Goal: Task Accomplishment & Management: Manage account settings

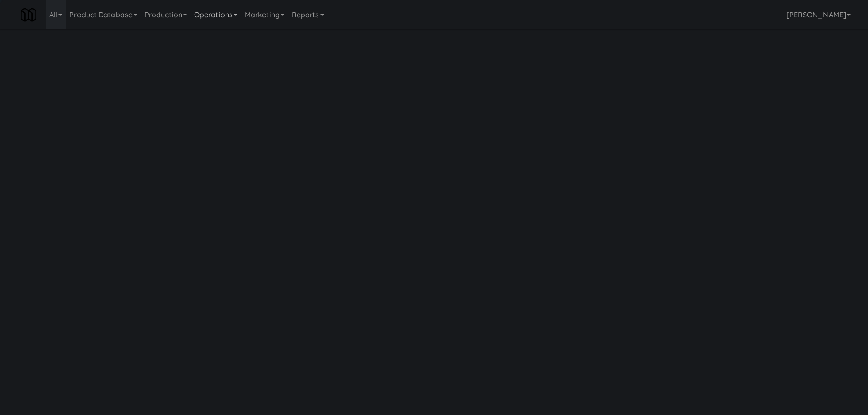
click at [229, 13] on link "Operations" at bounding box center [215, 14] width 51 height 29
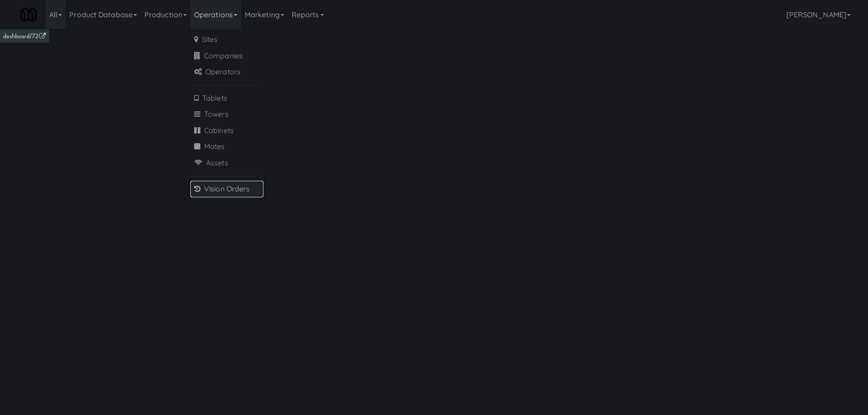
click at [221, 188] on link "Vision Orders" at bounding box center [226, 189] width 73 height 16
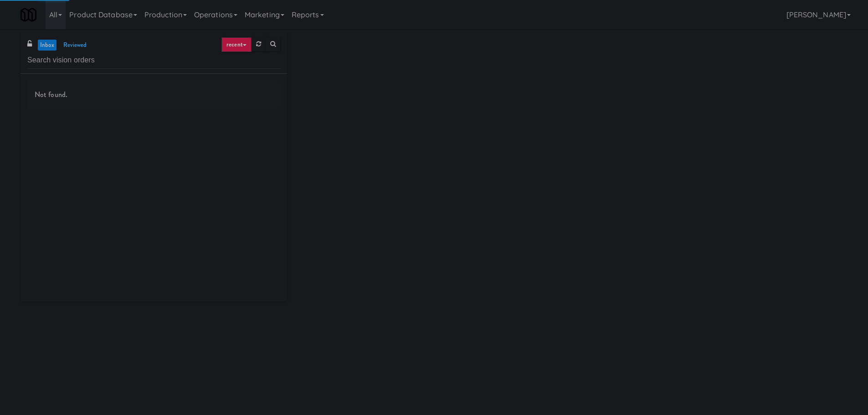
click at [126, 60] on input "text" at bounding box center [153, 60] width 253 height 17
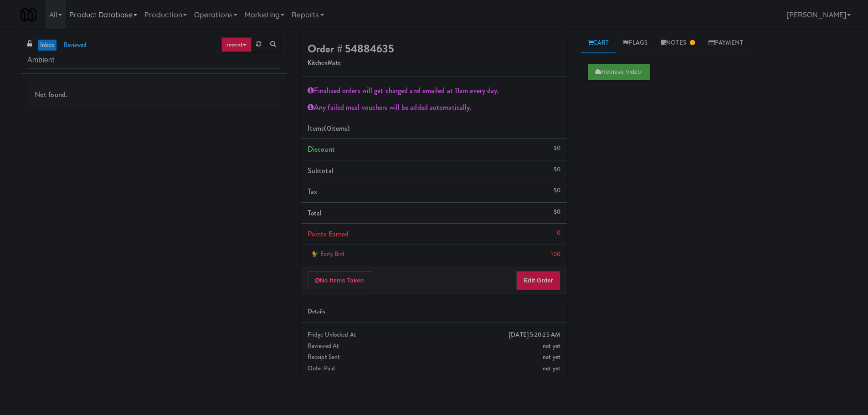
type input "Ambient"
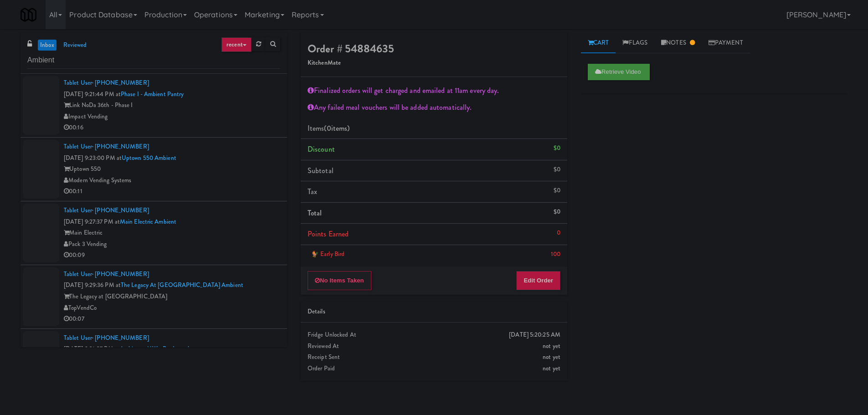
click at [257, 103] on div "Link NoDa 36th - Phase I" at bounding box center [172, 105] width 216 height 11
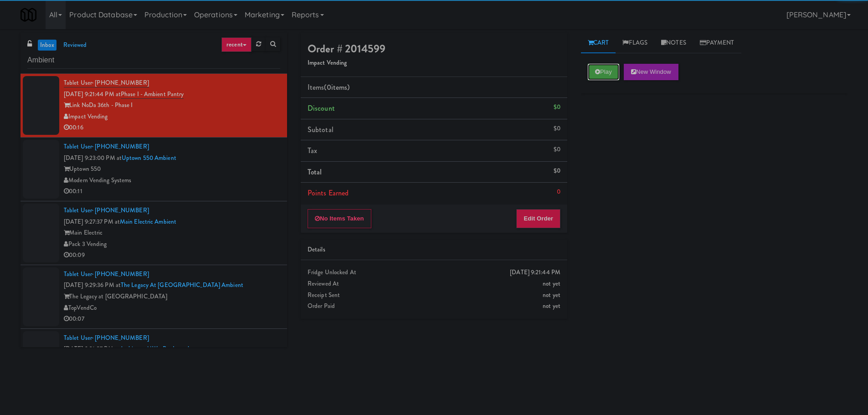
drag, startPoint x: 601, startPoint y: 78, endPoint x: 602, endPoint y: 83, distance: 5.2
click at [601, 78] on button "Play" at bounding box center [603, 72] width 31 height 16
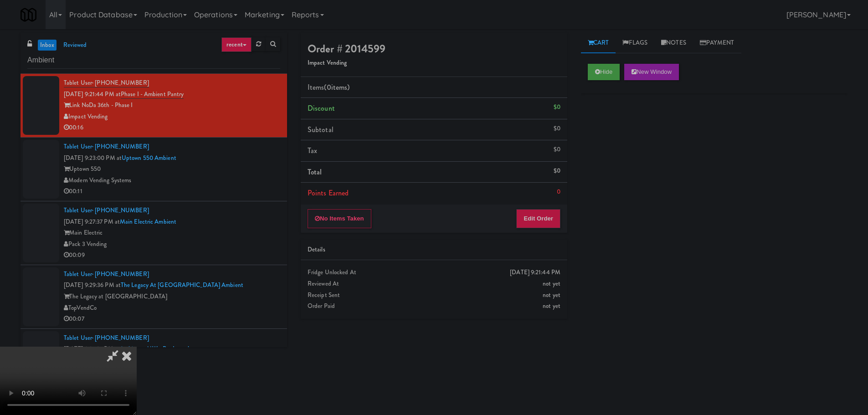
click at [540, 243] on div "Details" at bounding box center [434, 250] width 267 height 21
click at [547, 228] on div "No Items Taken Edit Order" at bounding box center [434, 219] width 267 height 28
click at [548, 222] on button "Edit Order" at bounding box center [538, 218] width 44 height 19
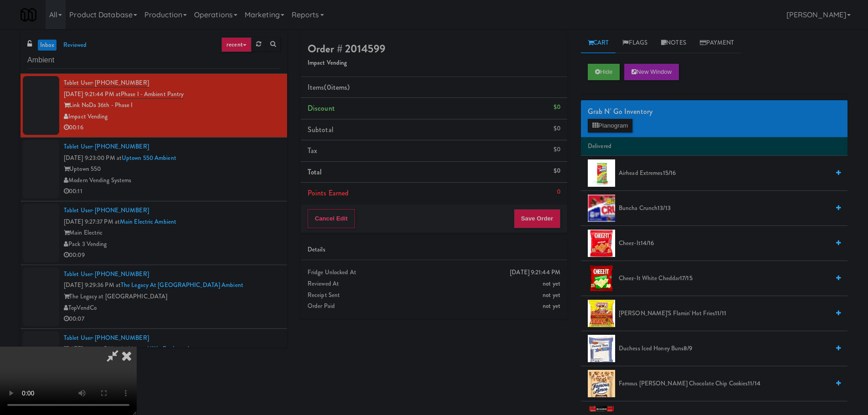
click at [137, 347] on video at bounding box center [68, 381] width 137 height 68
click at [649, 249] on li "Cheez-It 14/16" at bounding box center [714, 243] width 267 height 35
drag, startPoint x: 652, startPoint y: 245, endPoint x: 624, endPoint y: 249, distance: 27.7
click at [653, 246] on span "14/16" at bounding box center [648, 243] width 14 height 9
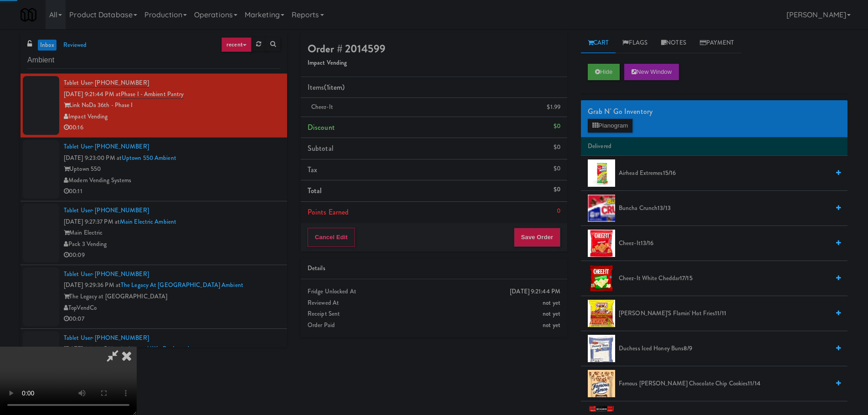
click at [137, 347] on video at bounding box center [68, 381] width 137 height 68
drag, startPoint x: 373, startPoint y: 231, endPoint x: 380, endPoint y: 231, distance: 6.8
click at [137, 347] on video at bounding box center [68, 381] width 137 height 68
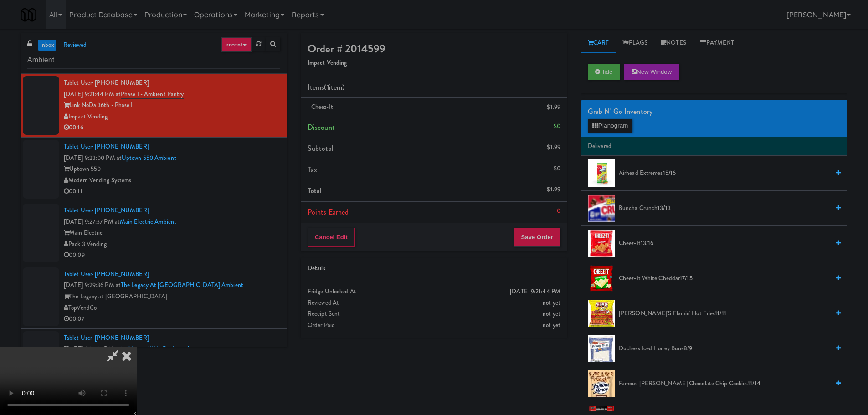
click at [137, 347] on video at bounding box center [68, 381] width 137 height 68
click at [605, 122] on button "Planogram" at bounding box center [610, 126] width 45 height 14
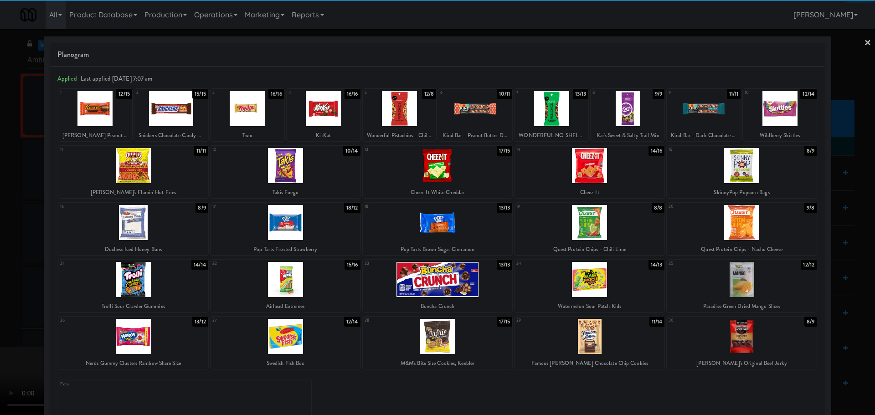
click at [314, 173] on div at bounding box center [286, 165] width 150 height 35
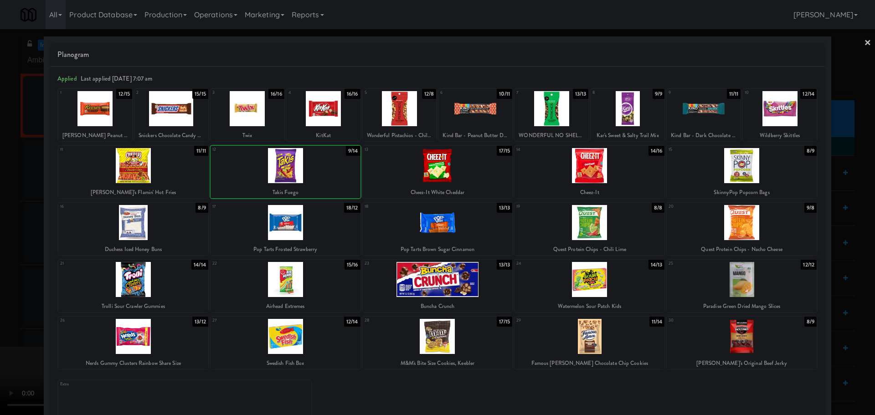
click at [307, 174] on div at bounding box center [286, 165] width 150 height 35
click at [0, 229] on div at bounding box center [437, 207] width 875 height 415
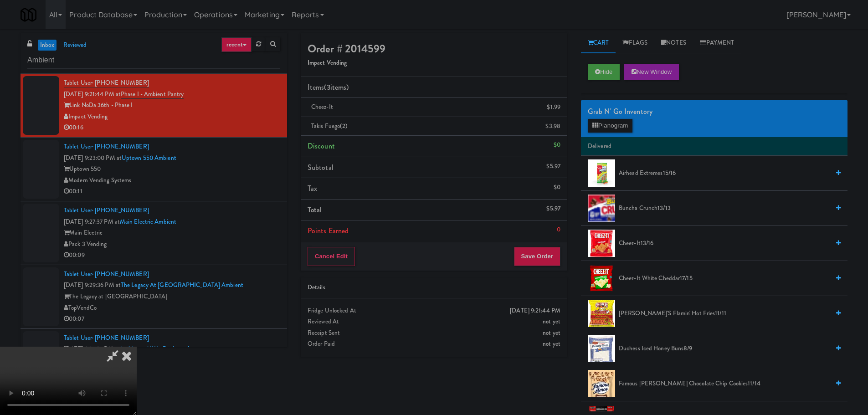
click at [137, 347] on video at bounding box center [68, 381] width 137 height 68
drag, startPoint x: 276, startPoint y: 272, endPoint x: 282, endPoint y: 274, distance: 6.3
click at [137, 347] on video at bounding box center [68, 381] width 137 height 68
drag, startPoint x: 304, startPoint y: 258, endPoint x: 318, endPoint y: 259, distance: 14.2
click at [137, 347] on video at bounding box center [68, 381] width 137 height 68
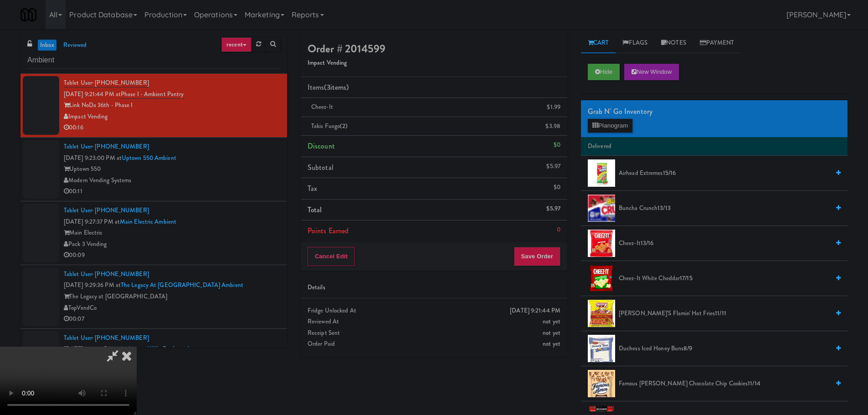
click at [137, 347] on video at bounding box center [68, 381] width 137 height 68
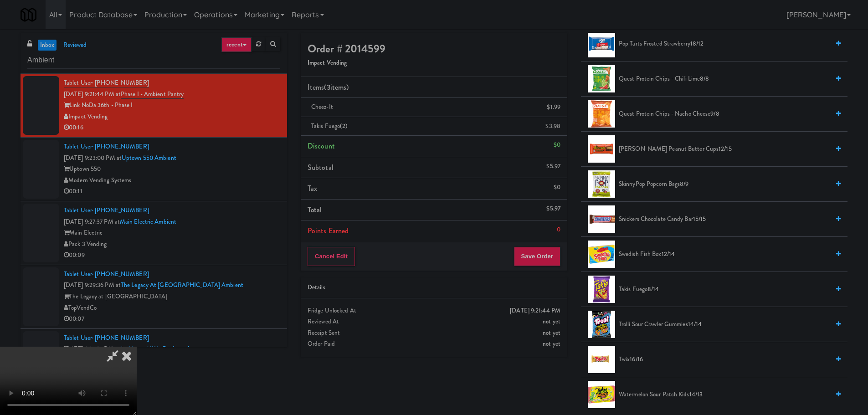
scroll to position [903, 0]
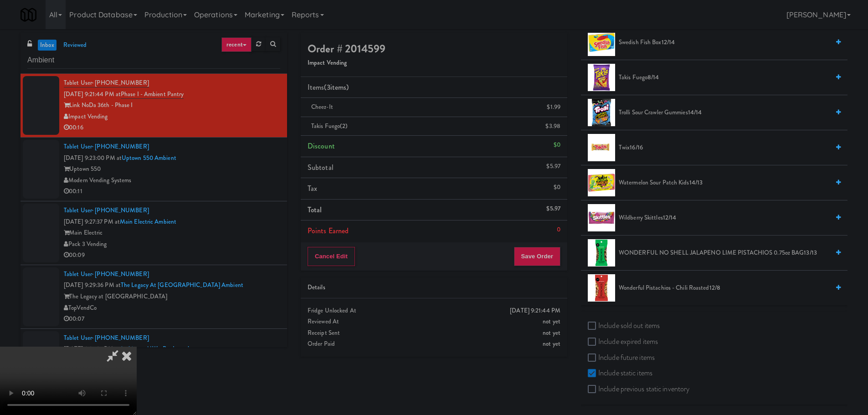
click at [638, 74] on span "Takis Fuego 8/14" at bounding box center [724, 77] width 211 height 11
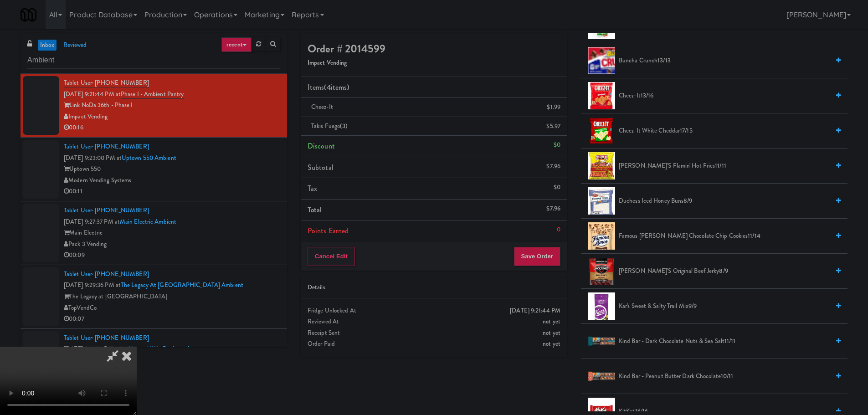
scroll to position [0, 0]
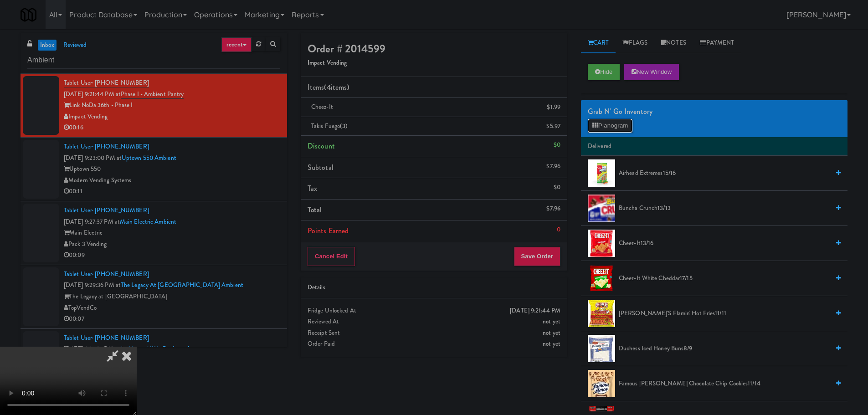
click at [613, 128] on button "Planogram" at bounding box center [610, 126] width 45 height 14
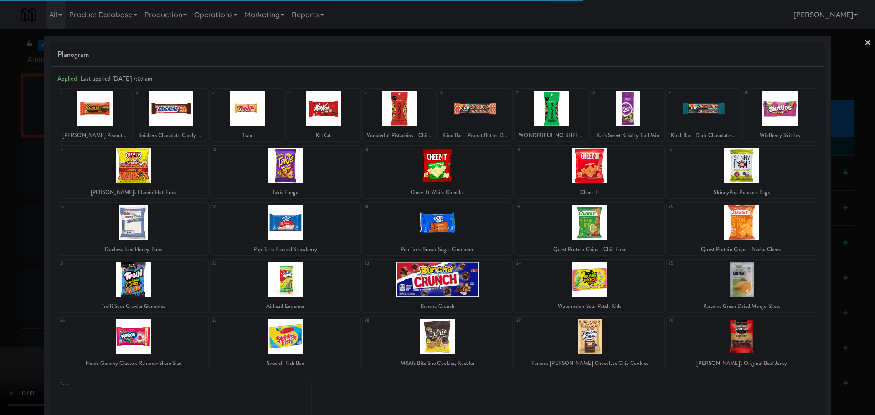
drag, startPoint x: 0, startPoint y: 213, endPoint x: 0, endPoint y: 219, distance: 5.9
click at [0, 216] on div at bounding box center [437, 207] width 875 height 415
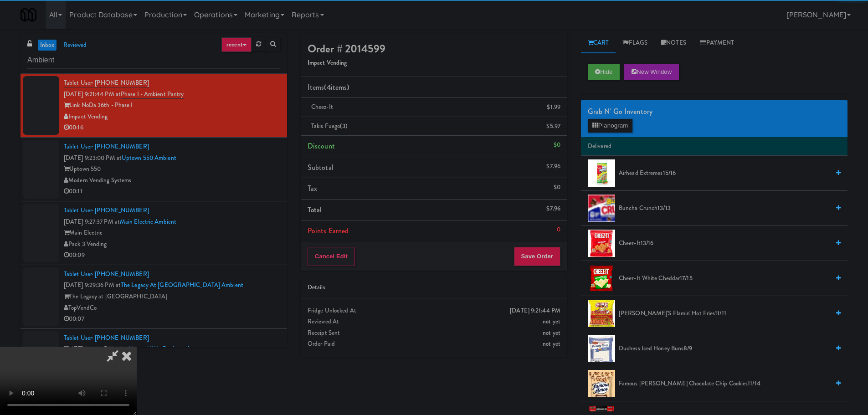
drag, startPoint x: 221, startPoint y: 211, endPoint x: 250, endPoint y: 213, distance: 29.7
click at [137, 347] on video at bounding box center [68, 381] width 137 height 68
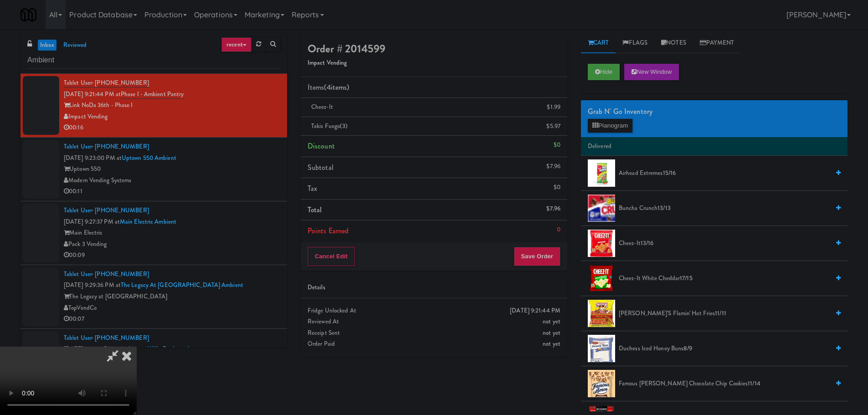
click at [137, 347] on video at bounding box center [68, 381] width 137 height 68
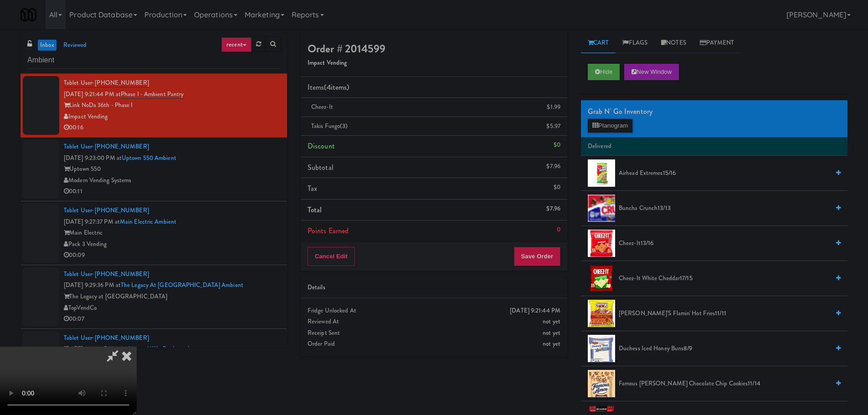
click at [137, 347] on video at bounding box center [68, 381] width 137 height 68
click at [137, 352] on video at bounding box center [68, 381] width 137 height 68
click at [137, 347] on video at bounding box center [68, 381] width 137 height 68
drag, startPoint x: 333, startPoint y: 240, endPoint x: 337, endPoint y: 249, distance: 10.0
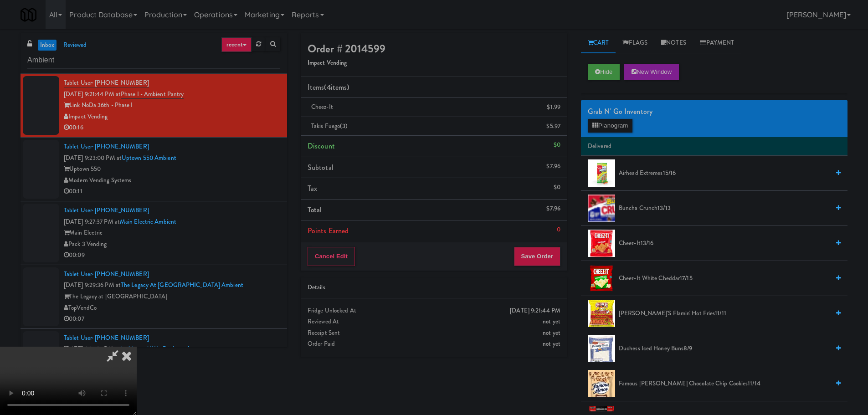
click at [137, 347] on video at bounding box center [68, 381] width 137 height 68
click at [595, 127] on icon at bounding box center [595, 126] width 6 height 6
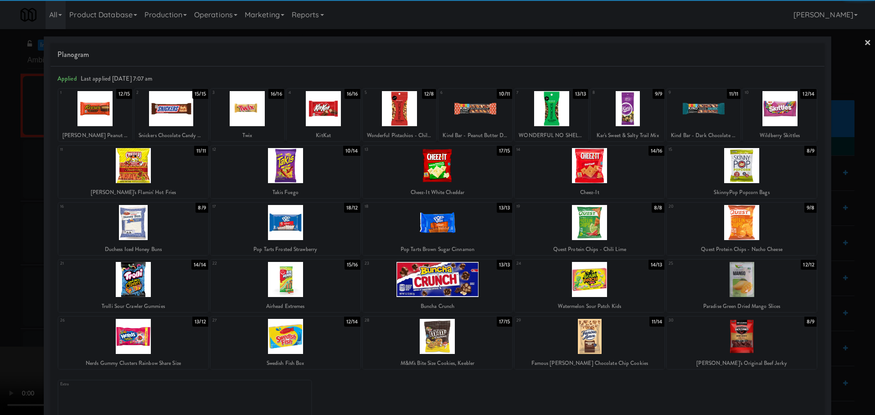
click at [172, 110] on div at bounding box center [171, 108] width 74 height 35
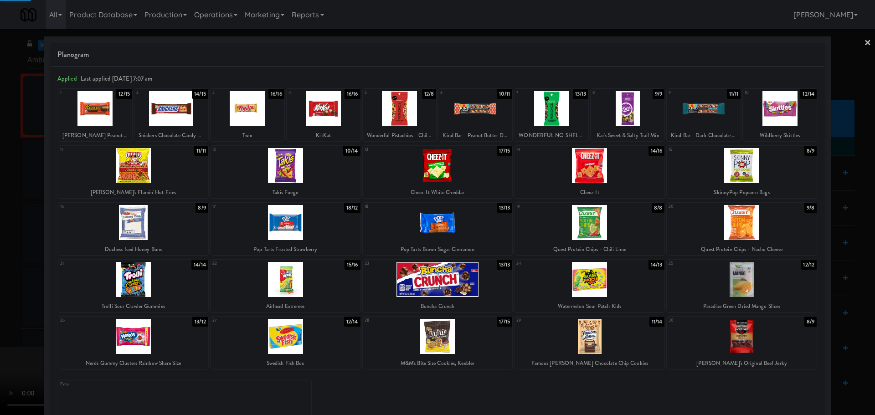
click at [0, 186] on div at bounding box center [437, 207] width 875 height 415
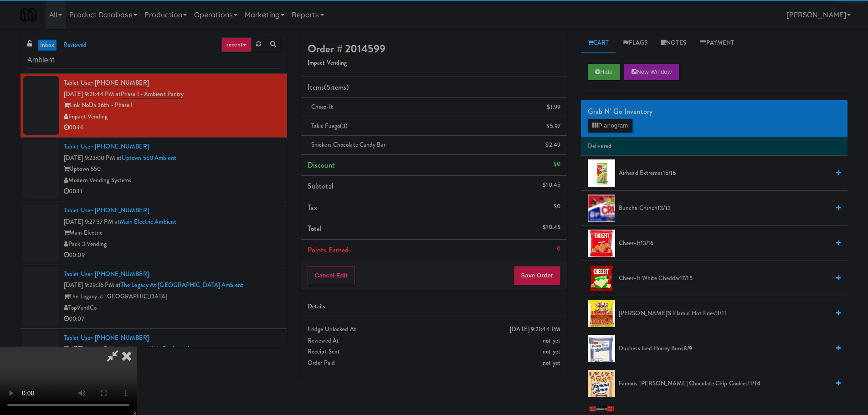
drag, startPoint x: 263, startPoint y: 162, endPoint x: 315, endPoint y: 156, distance: 52.7
click at [137, 347] on video at bounding box center [68, 381] width 137 height 68
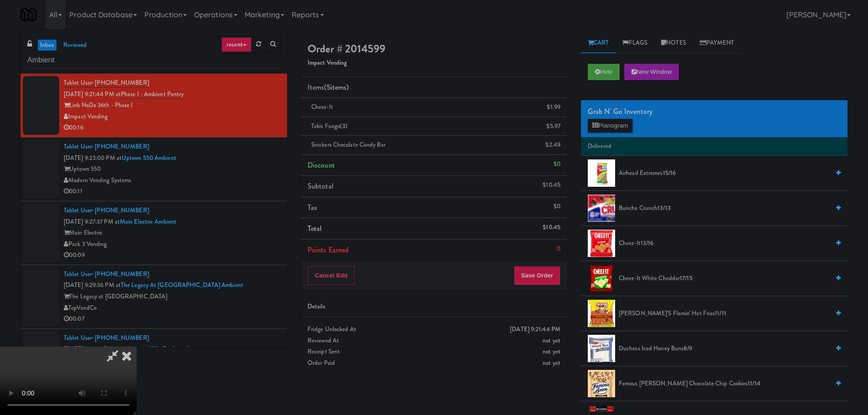
click at [137, 347] on video at bounding box center [68, 381] width 137 height 68
click at [614, 123] on button "Planogram" at bounding box center [610, 126] width 45 height 14
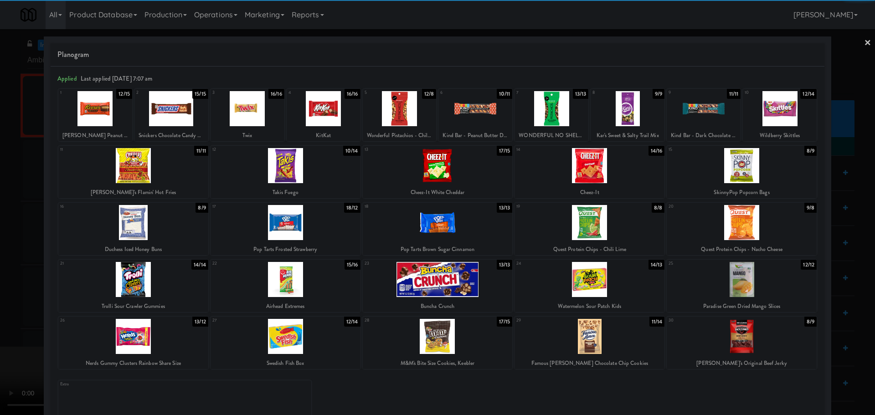
click at [310, 164] on div at bounding box center [286, 165] width 150 height 35
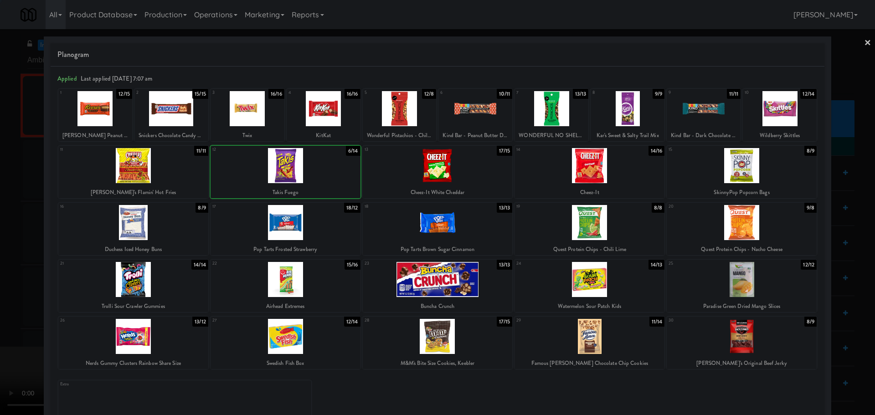
drag, startPoint x: 0, startPoint y: 238, endPoint x: 12, endPoint y: 234, distance: 12.5
click at [0, 241] on div at bounding box center [437, 207] width 875 height 415
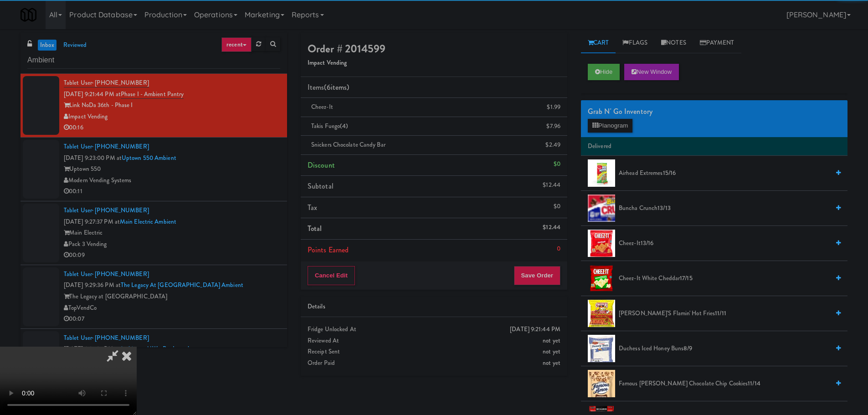
drag, startPoint x: 277, startPoint y: 210, endPoint x: 372, endPoint y: 213, distance: 94.8
click at [137, 347] on video at bounding box center [68, 381] width 137 height 68
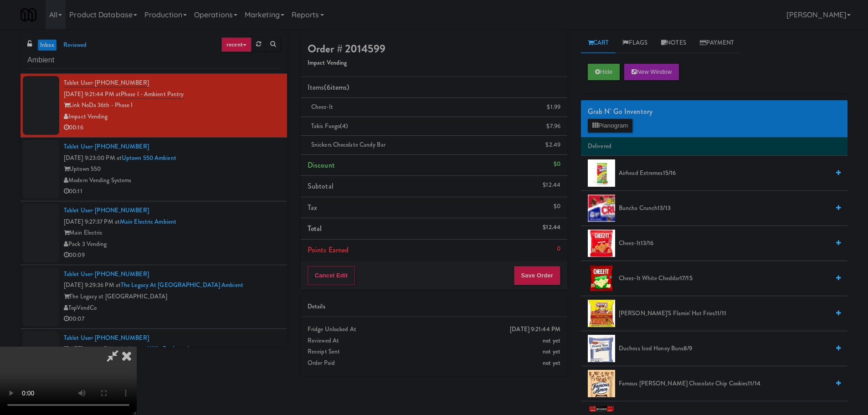
scroll to position [157, 0]
click at [539, 271] on button "Save Order" at bounding box center [537, 275] width 46 height 19
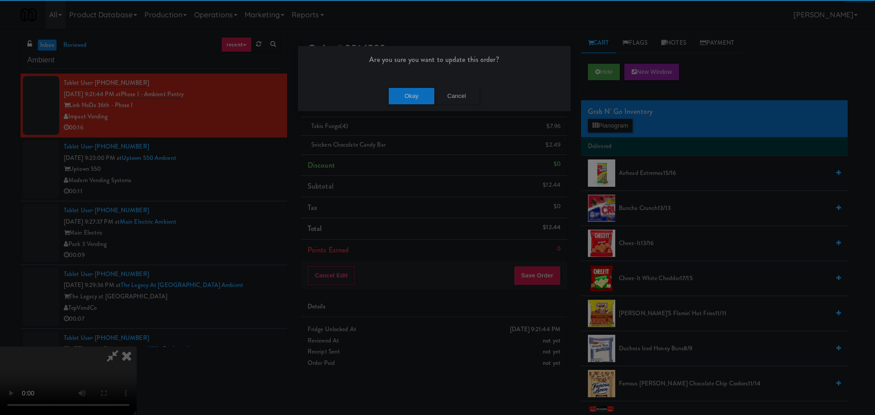
drag, startPoint x: 394, startPoint y: 83, endPoint x: 404, endPoint y: 92, distance: 12.9
click at [399, 86] on div "Okay Cancel" at bounding box center [434, 96] width 272 height 31
click at [404, 92] on button "Okay" at bounding box center [412, 96] width 46 height 16
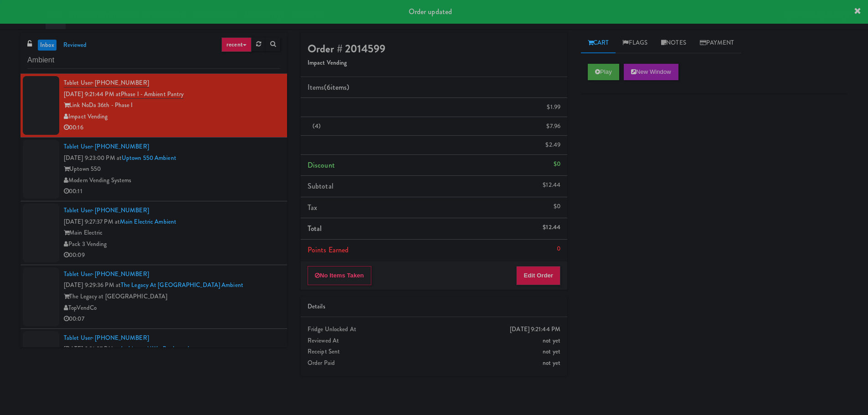
scroll to position [0, 0]
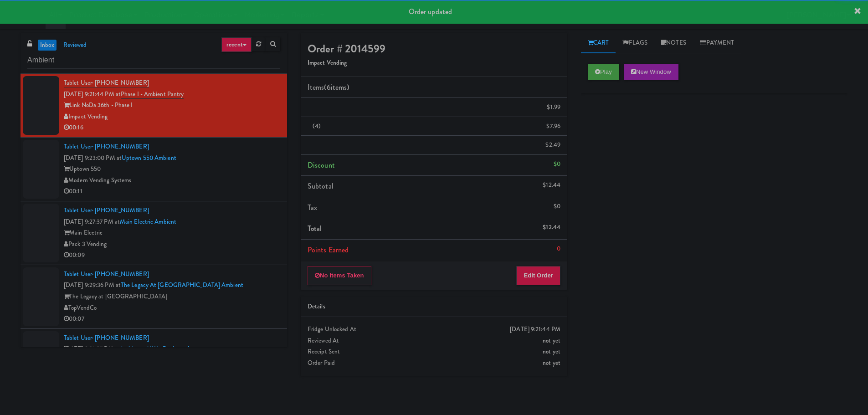
click at [293, 176] on div "inbox reviewed recent all unclear take inventory issue suspicious failed recent…" at bounding box center [434, 216] width 841 height 366
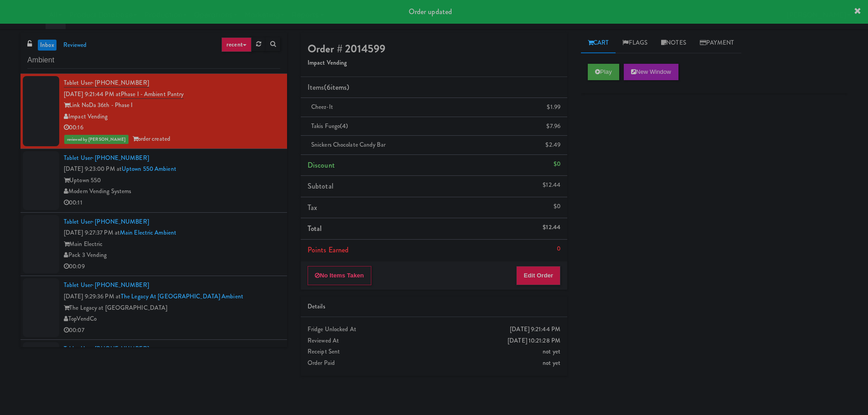
click at [255, 182] on div "Uptown 550" at bounding box center [172, 180] width 216 height 11
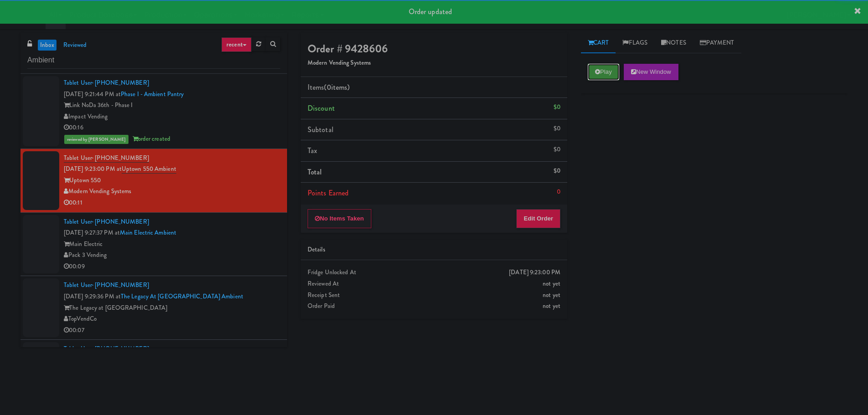
click at [603, 70] on button "Play" at bounding box center [603, 72] width 31 height 16
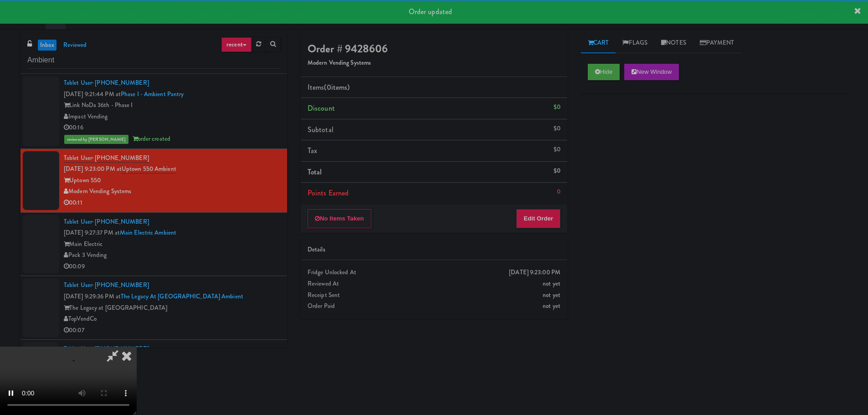
click at [521, 200] on li "Points Earned 0" at bounding box center [434, 193] width 267 height 21
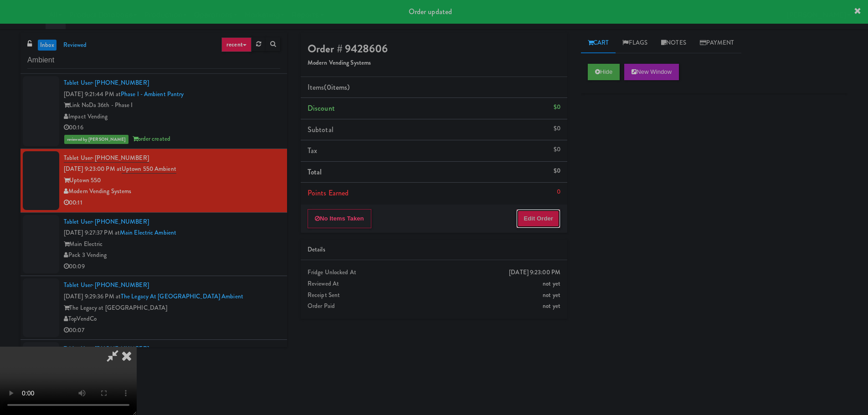
click at [535, 213] on button "Edit Order" at bounding box center [538, 218] width 44 height 19
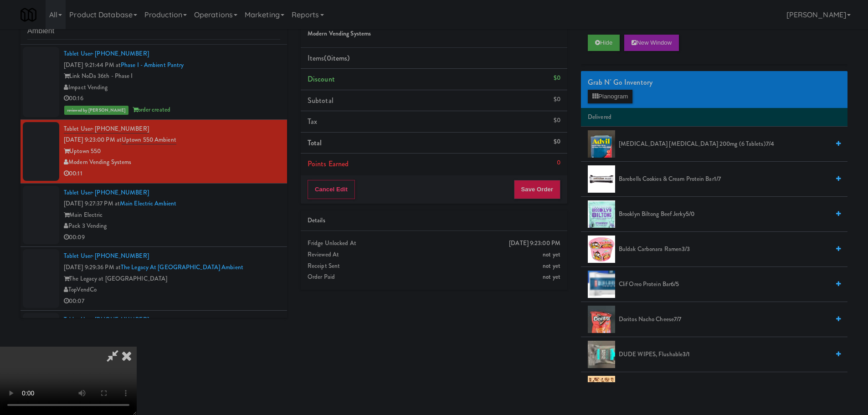
scroll to position [157, 0]
click at [606, 41] on button "Hide" at bounding box center [604, 43] width 32 height 16
drag, startPoint x: 381, startPoint y: 214, endPoint x: 392, endPoint y: 212, distance: 10.7
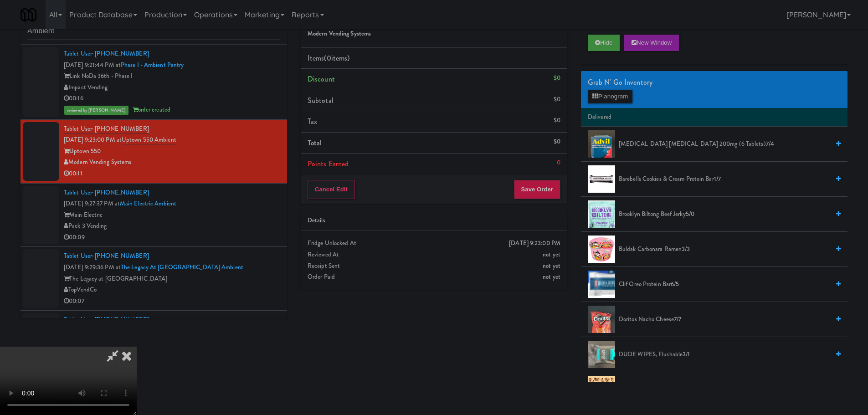
click at [137, 347] on video at bounding box center [68, 381] width 137 height 68
click at [597, 107] on div "Grab N' Go Inventory Planogram" at bounding box center [714, 89] width 267 height 37
click at [601, 97] on button "Planogram" at bounding box center [610, 97] width 45 height 14
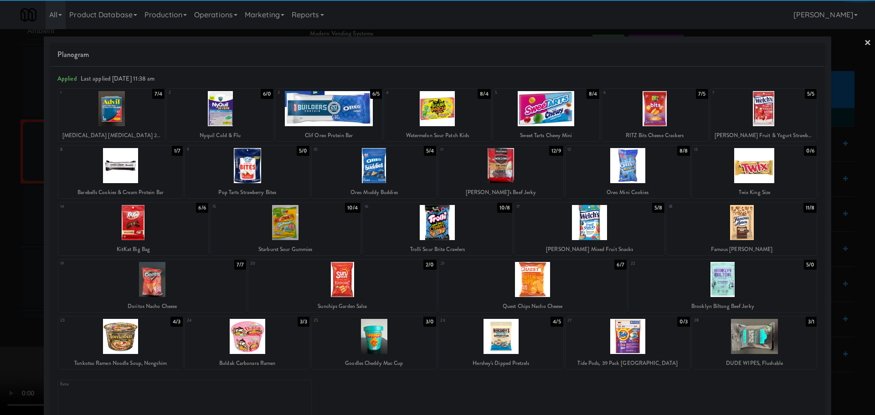
click at [347, 278] on div at bounding box center [342, 279] width 188 height 35
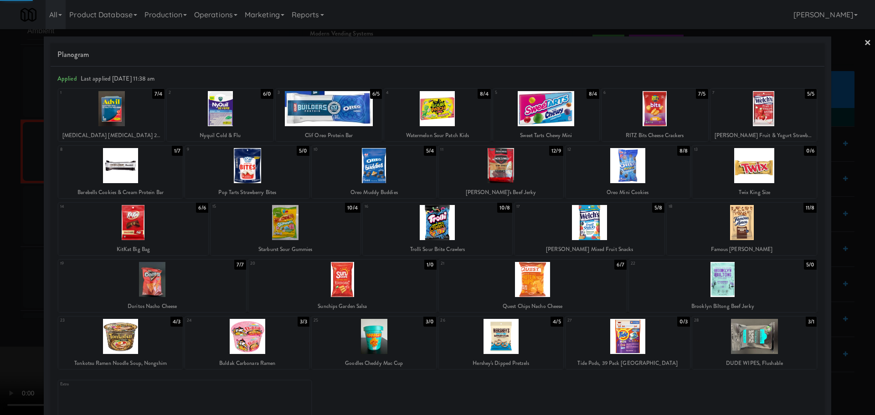
click at [0, 310] on div at bounding box center [437, 207] width 875 height 415
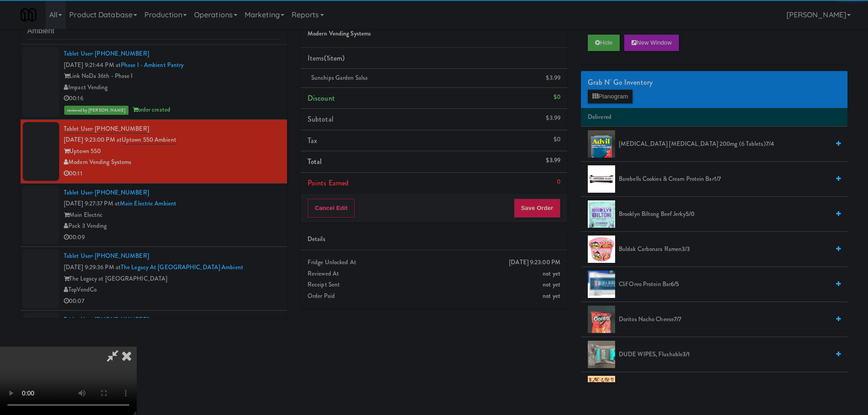
drag, startPoint x: 139, startPoint y: 202, endPoint x: 202, endPoint y: 180, distance: 66.7
click at [137, 347] on video at bounding box center [68, 381] width 137 height 68
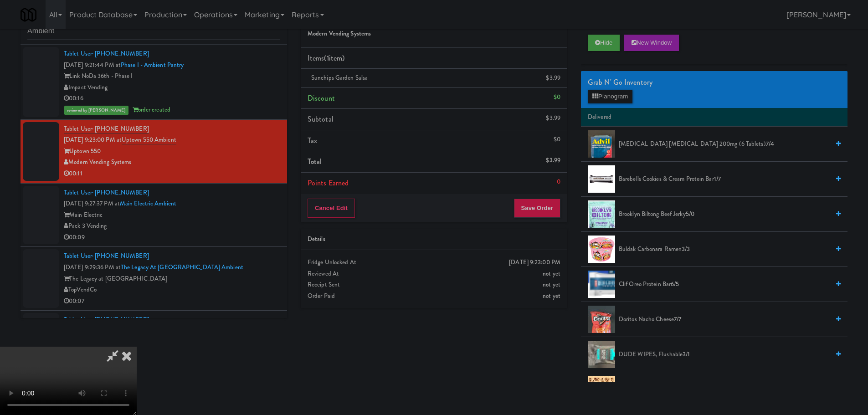
click at [137, 347] on video at bounding box center [68, 381] width 137 height 68
click at [637, 90] on div "Grab N' Go Inventory Planogram" at bounding box center [714, 89] width 267 height 37
click at [621, 95] on button "Planogram" at bounding box center [610, 97] width 45 height 14
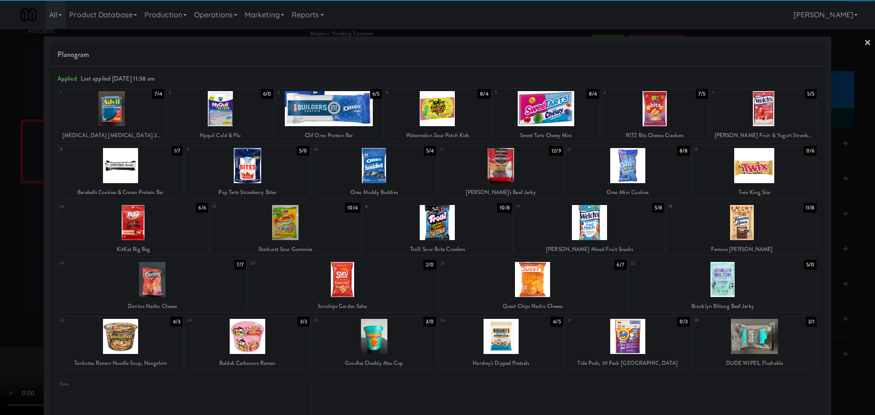
click at [770, 240] on div at bounding box center [742, 222] width 150 height 35
drag, startPoint x: 0, startPoint y: 300, endPoint x: 22, endPoint y: 293, distance: 23.6
click at [0, 304] on div at bounding box center [437, 207] width 875 height 415
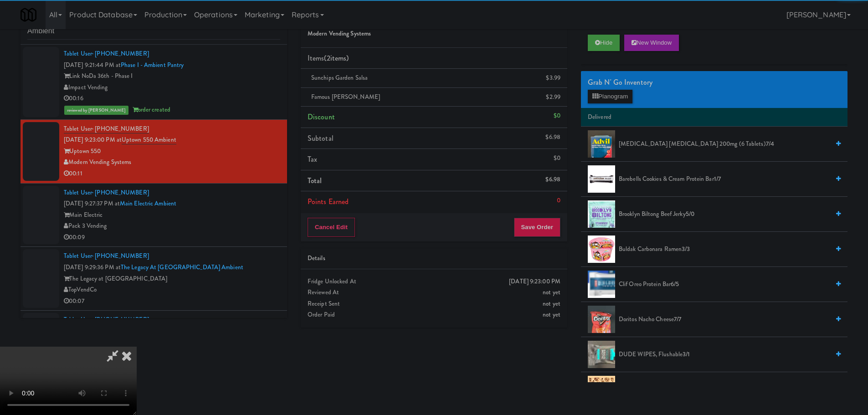
drag, startPoint x: 292, startPoint y: 232, endPoint x: 306, endPoint y: 231, distance: 14.2
click at [137, 347] on video at bounding box center [68, 381] width 137 height 68
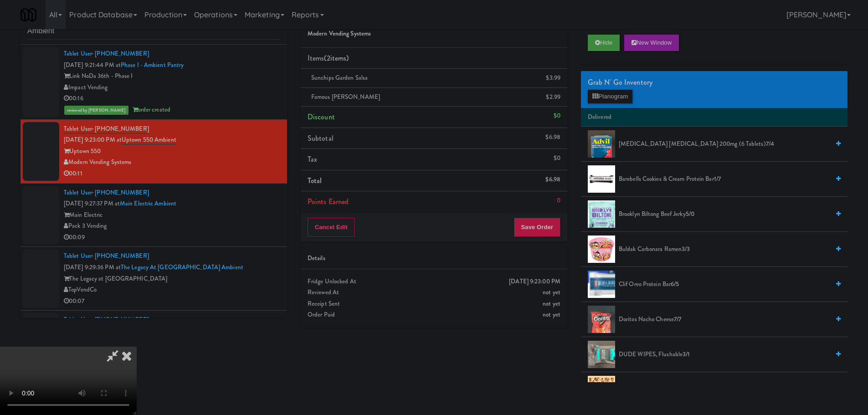
scroll to position [157, 0]
click at [531, 230] on button "Save Order" at bounding box center [537, 227] width 46 height 19
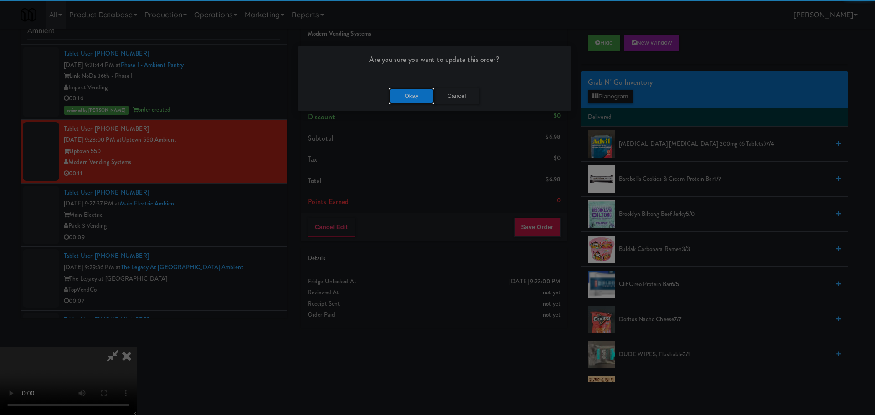
click at [400, 98] on button "Okay" at bounding box center [412, 96] width 46 height 16
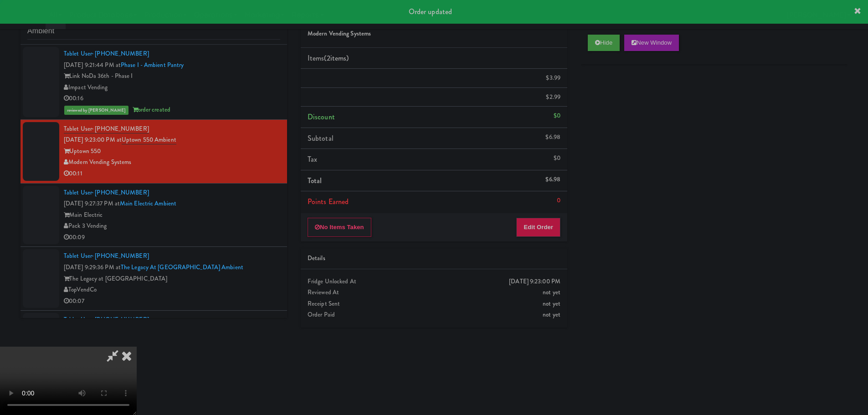
scroll to position [0, 0]
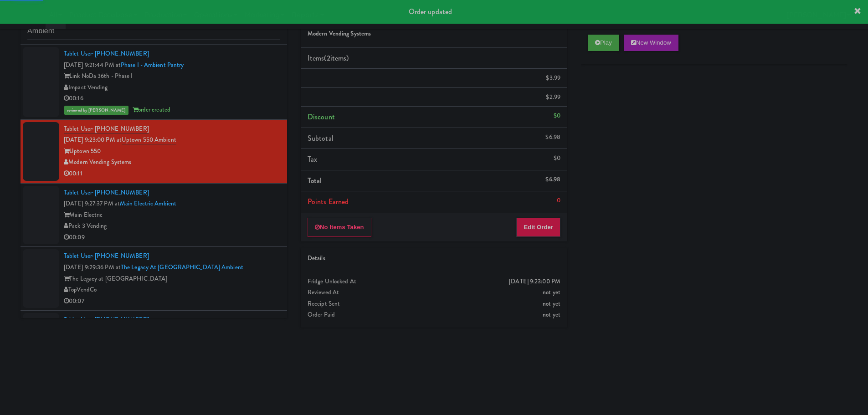
click at [249, 229] on div "Pack 3 Vending" at bounding box center [172, 226] width 216 height 11
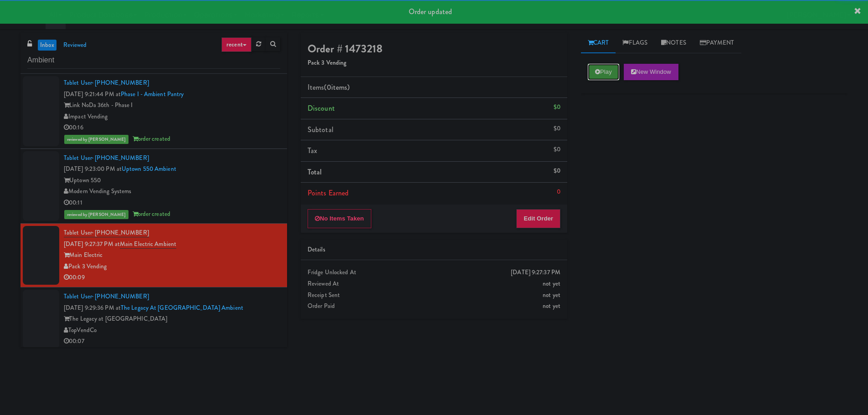
click at [603, 70] on button "Play" at bounding box center [603, 72] width 31 height 16
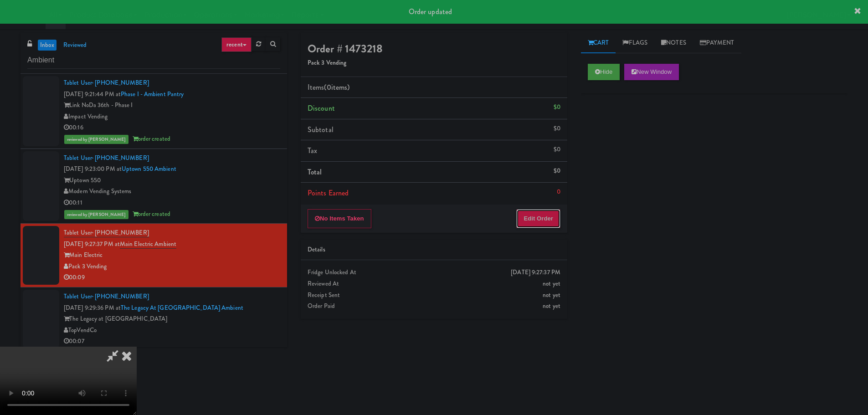
click at [538, 226] on button "Edit Order" at bounding box center [538, 218] width 44 height 19
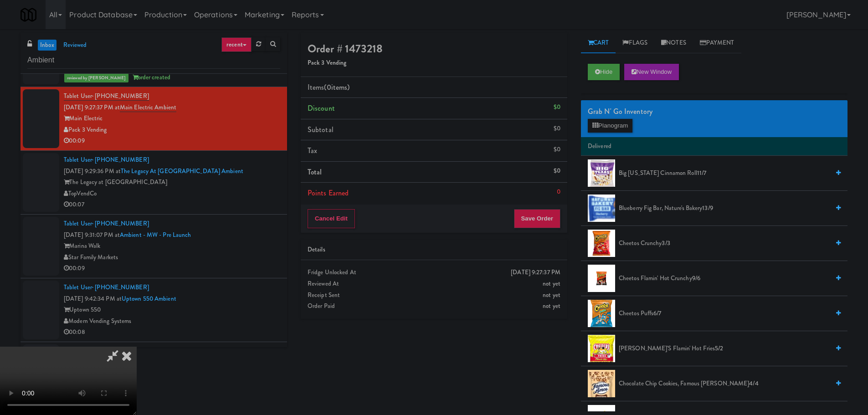
scroll to position [157, 0]
click at [608, 73] on button "Hide" at bounding box center [604, 72] width 32 height 16
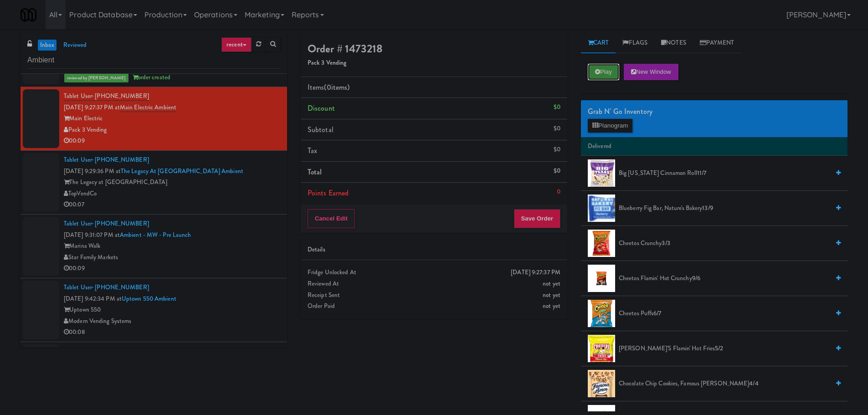
scroll to position [0, 0]
click at [608, 73] on button "Play" at bounding box center [603, 72] width 31 height 16
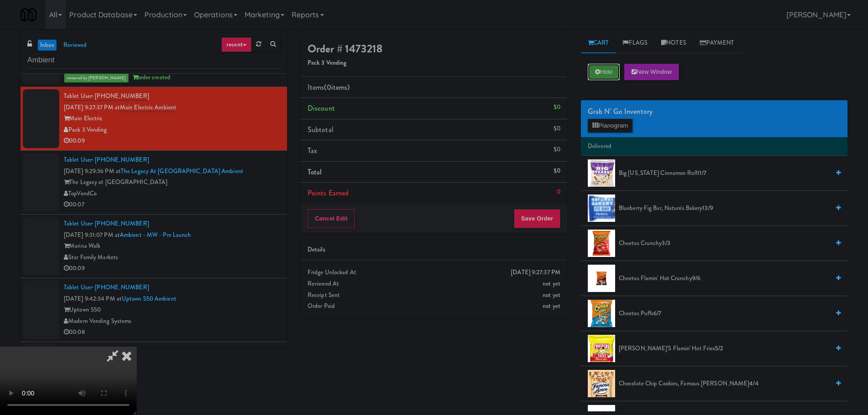
click at [601, 67] on button "Hide" at bounding box center [604, 72] width 32 height 16
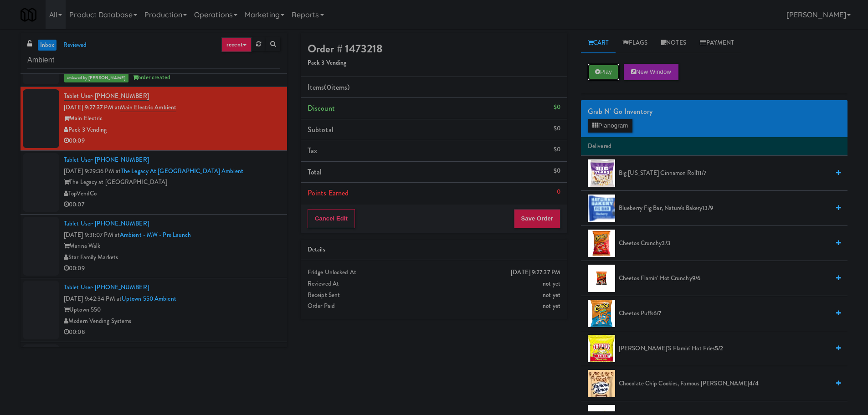
click at [600, 67] on button "Play" at bounding box center [603, 72] width 31 height 16
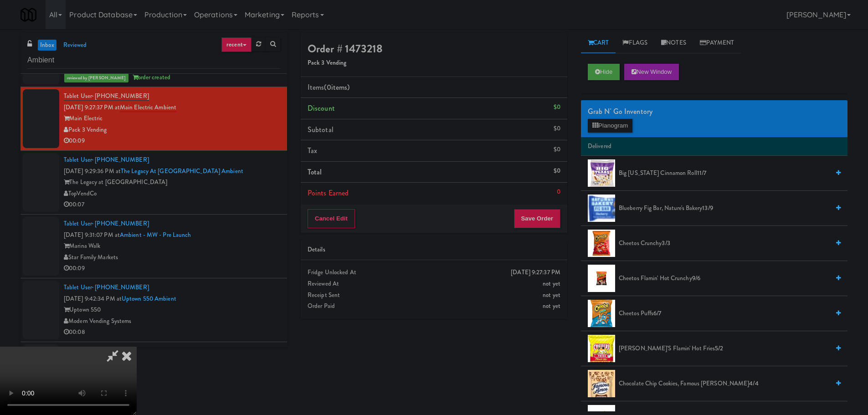
click at [57, 185] on div at bounding box center [41, 182] width 36 height 59
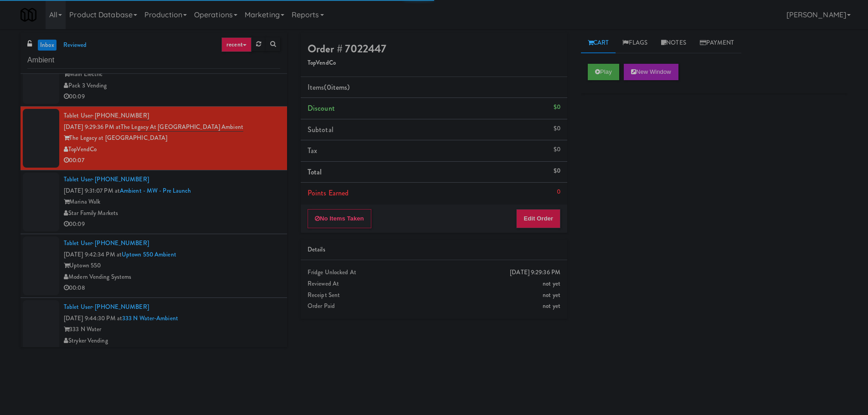
scroll to position [182, 0]
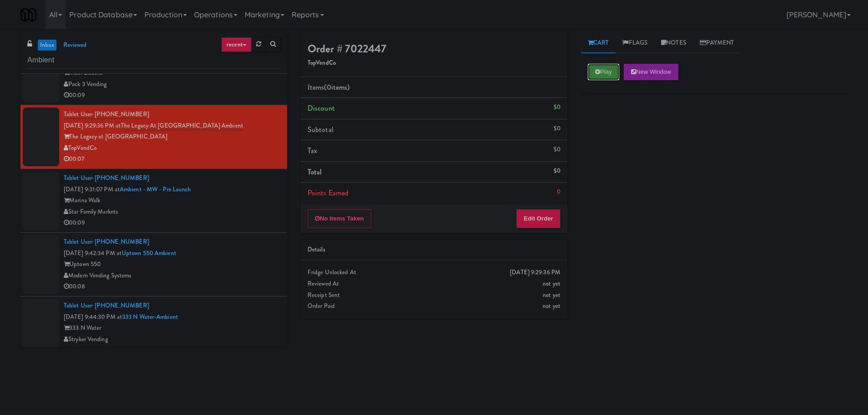
click at [604, 70] on button "Play" at bounding box center [603, 72] width 31 height 16
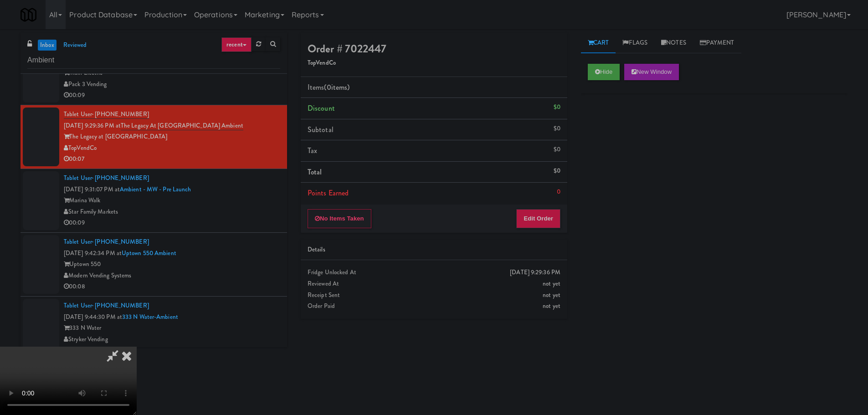
click at [555, 206] on div "No Items Taken Edit Order" at bounding box center [434, 219] width 267 height 28
click at [551, 216] on button "Edit Order" at bounding box center [538, 218] width 44 height 19
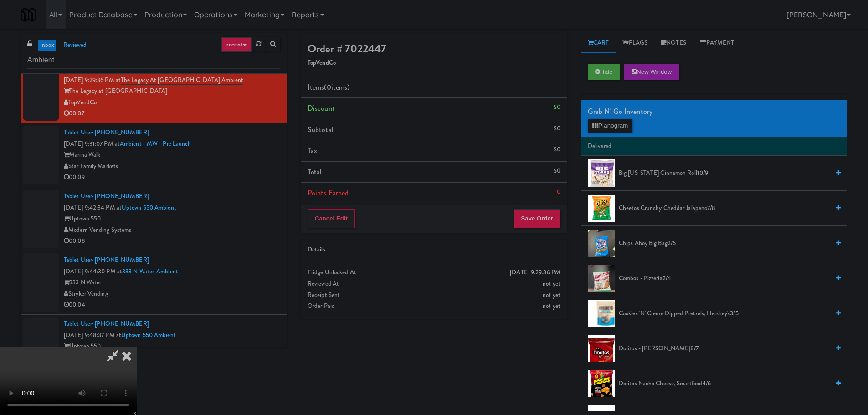
scroll to position [157, 0]
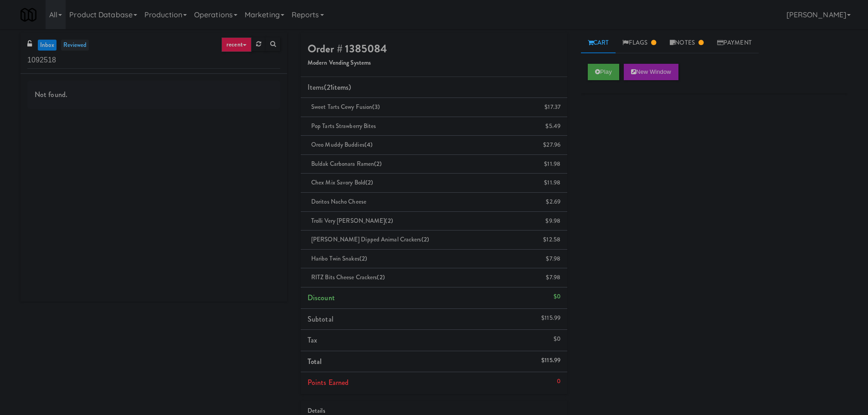
click at [79, 47] on link "reviewed" at bounding box center [75, 45] width 28 height 11
click at [49, 48] on link "inbox" at bounding box center [47, 45] width 19 height 11
click at [71, 48] on link "reviewed" at bounding box center [75, 45] width 28 height 11
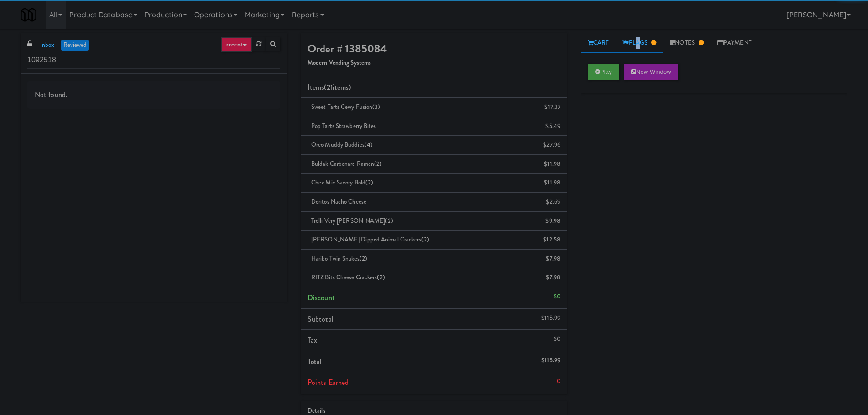
drag, startPoint x: 635, startPoint y: 44, endPoint x: 661, endPoint y: 41, distance: 26.1
click at [637, 44] on link "Flags" at bounding box center [639, 43] width 47 height 21
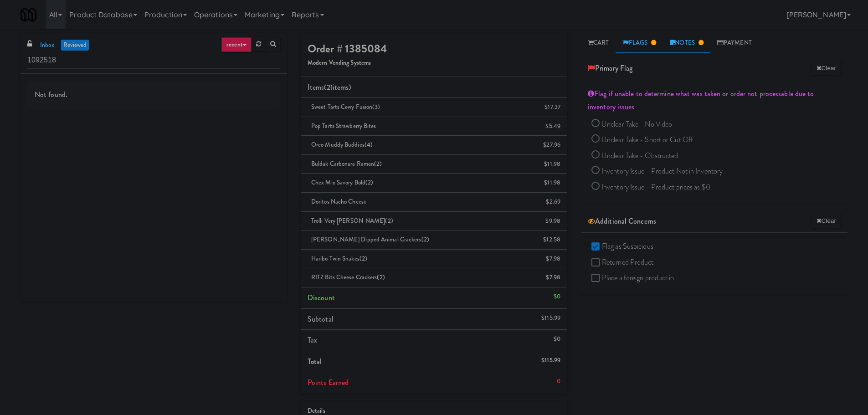
click at [676, 39] on link "Notes" at bounding box center [686, 43] width 47 height 21
